Goal: Navigation & Orientation: Find specific page/section

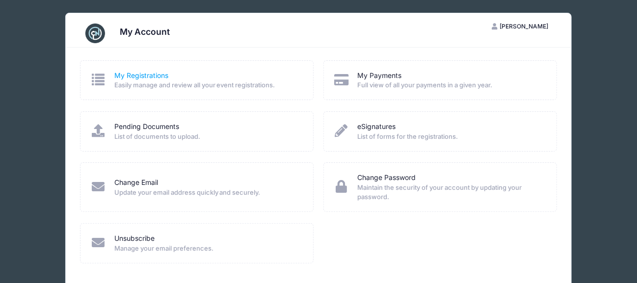
click at [139, 76] on link "My Registrations" at bounding box center [141, 76] width 54 height 10
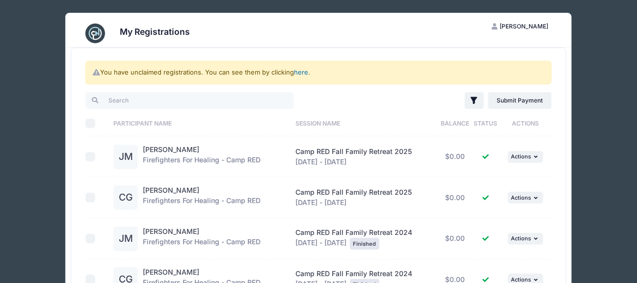
click at [298, 71] on link "here" at bounding box center [301, 72] width 14 height 8
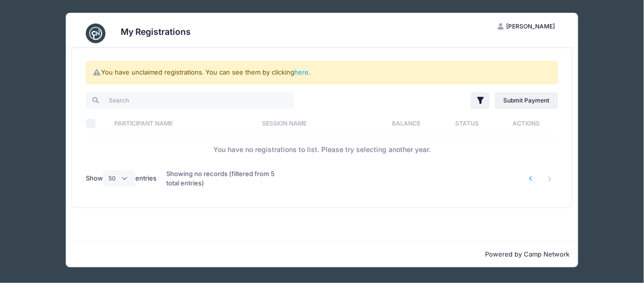
click at [531, 177] on li at bounding box center [531, 179] width 16 height 16
click at [551, 180] on li at bounding box center [550, 179] width 16 height 16
click at [123, 178] on select "All 10 25 50" at bounding box center [119, 178] width 32 height 17
select select "-1"
click at [104, 170] on select "All 10 25 50" at bounding box center [119, 178] width 32 height 17
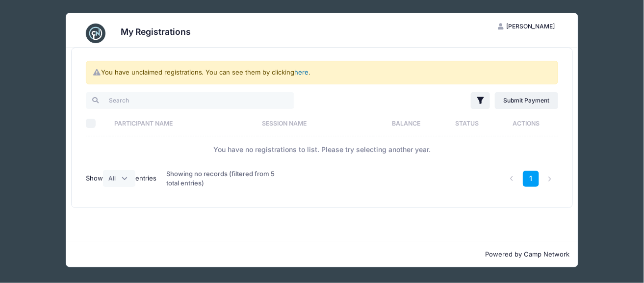
click at [305, 71] on link "here" at bounding box center [302, 72] width 14 height 8
click at [553, 178] on li at bounding box center [550, 179] width 16 height 16
click at [544, 175] on li at bounding box center [550, 179] width 16 height 16
click at [551, 178] on li at bounding box center [550, 179] width 16 height 16
click at [126, 178] on select "All 10 25 50" at bounding box center [119, 178] width 32 height 17
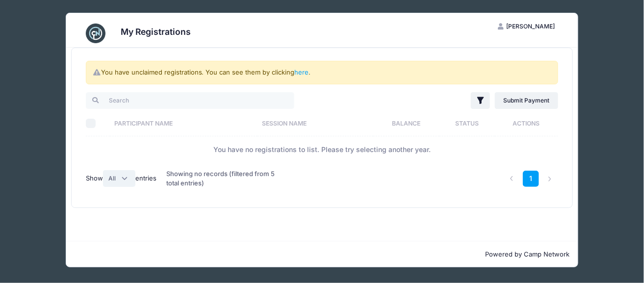
click at [126, 178] on select "All 10 25 50" at bounding box center [119, 178] width 32 height 17
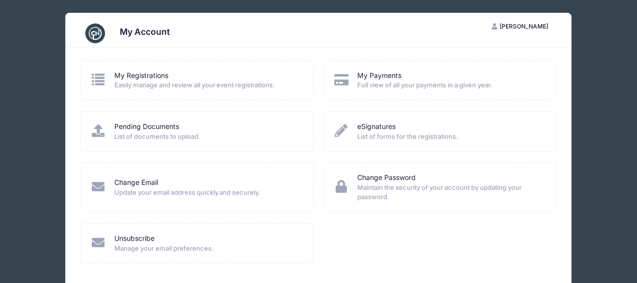
click at [169, 132] on span "List of documents to upload." at bounding box center [207, 137] width 186 height 10
click at [98, 132] on icon at bounding box center [98, 130] width 16 height 13
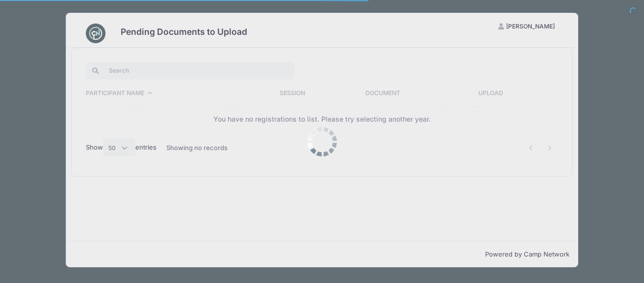
select select "50"
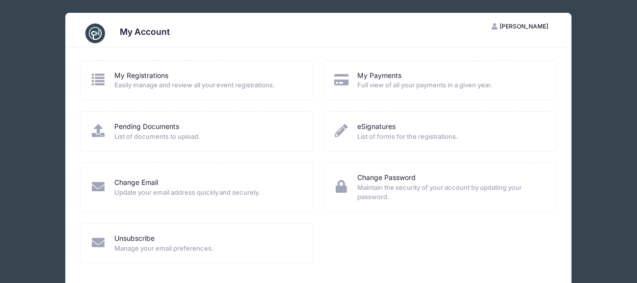
click at [134, 82] on span "Easily manage and review all your event registrations." at bounding box center [207, 85] width 186 height 10
click at [118, 77] on link "My Registrations" at bounding box center [141, 76] width 54 height 10
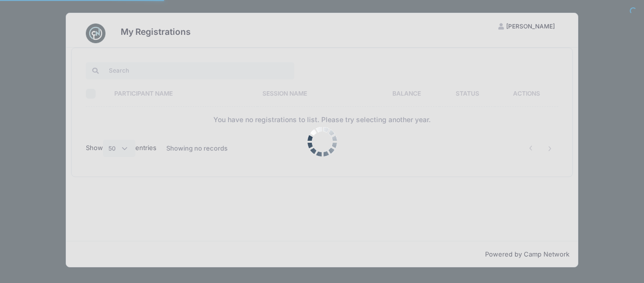
select select "50"
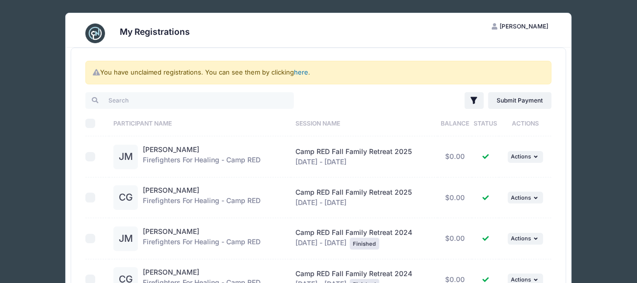
click at [304, 72] on link "here" at bounding box center [301, 72] width 14 height 8
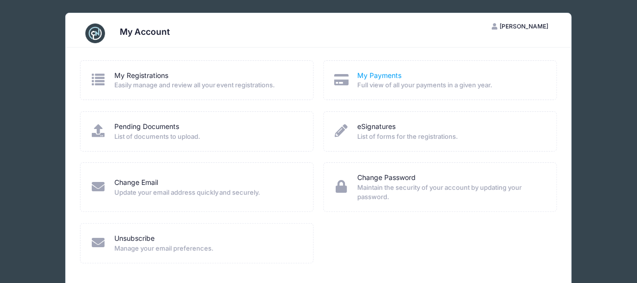
click at [378, 77] on link "My Payments" at bounding box center [379, 76] width 44 height 10
